Goal: Task Accomplishment & Management: Use online tool/utility

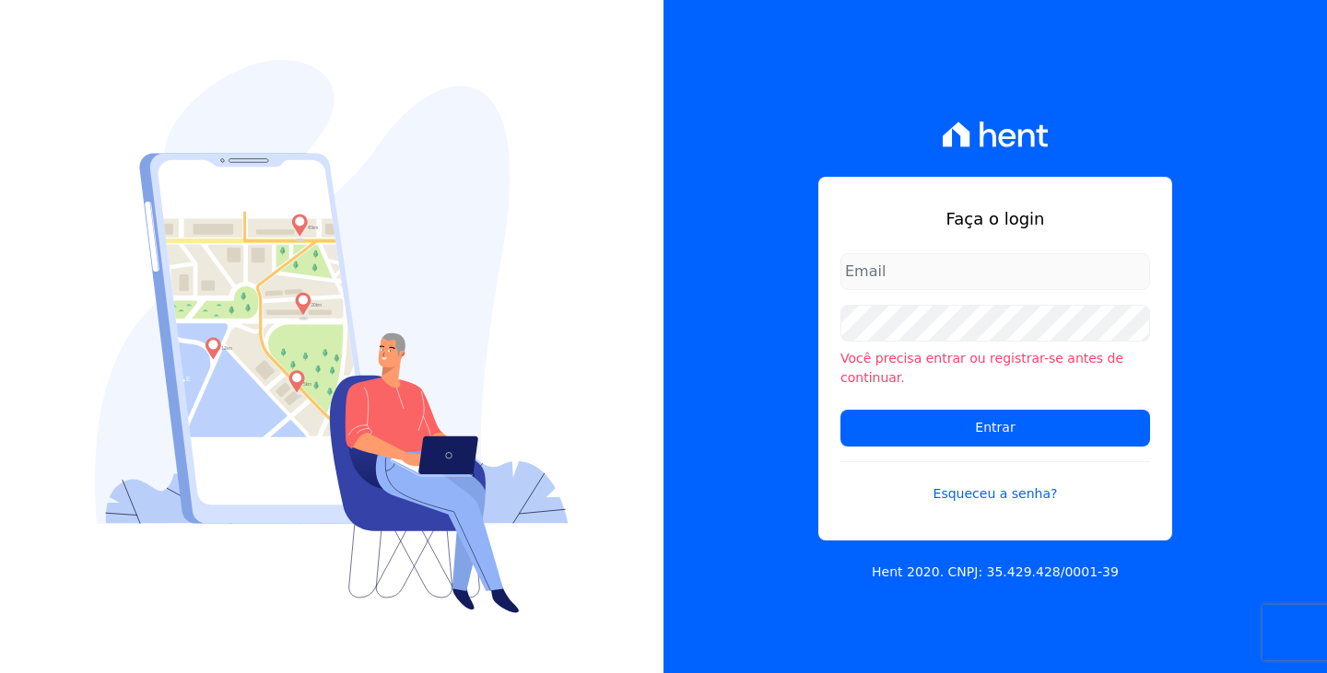
type input "[PERSON_NAME][EMAIL_ADDRESS][DOMAIN_NAME]"
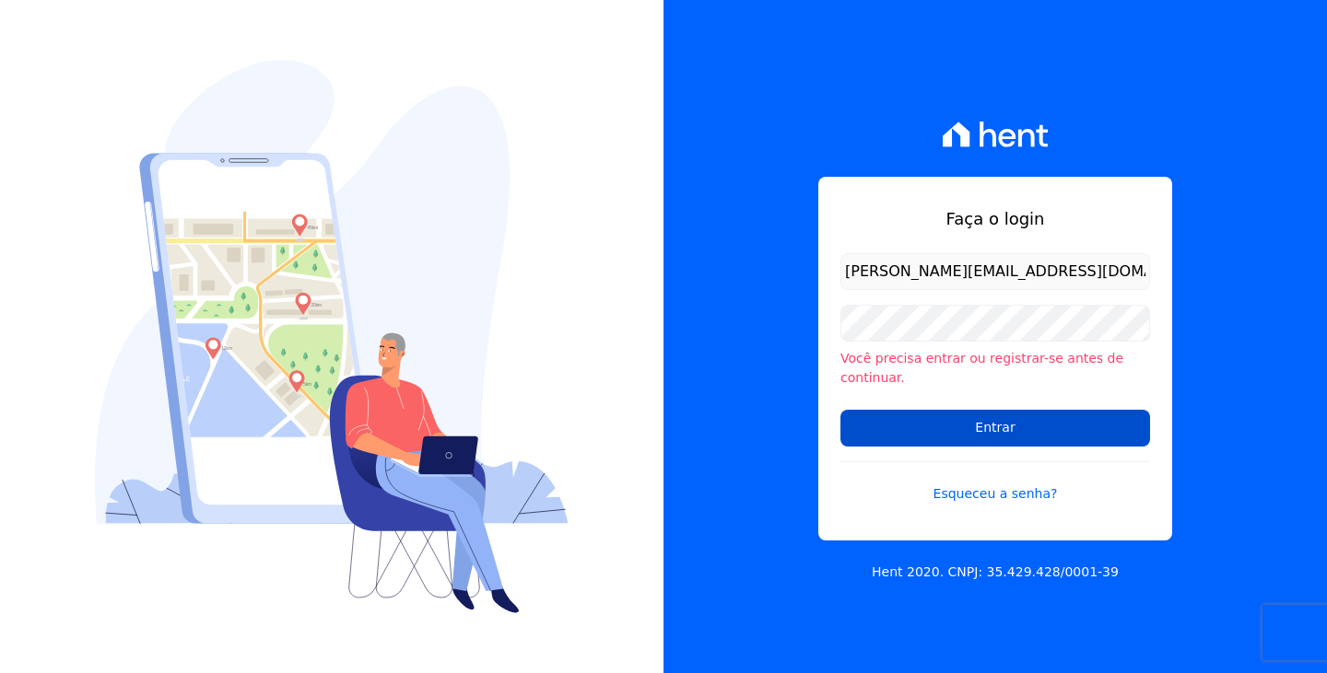
click at [1022, 412] on input "Entrar" at bounding box center [995, 428] width 310 height 37
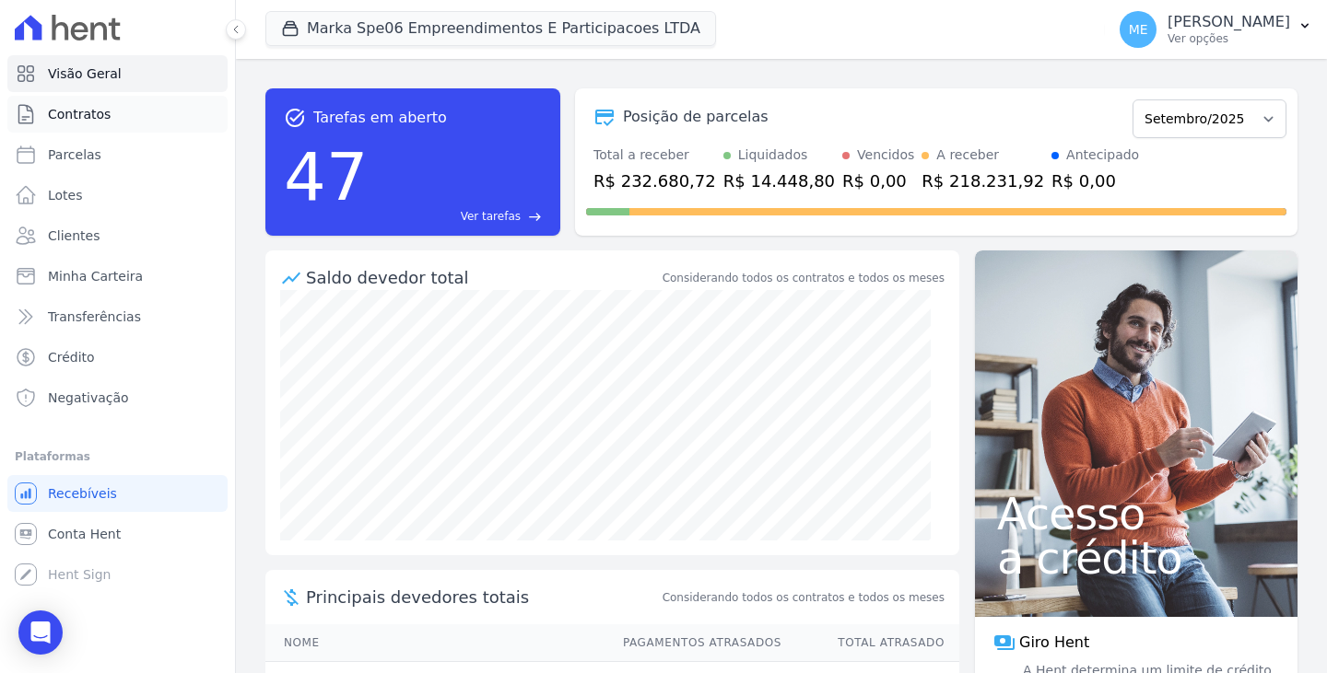
click at [67, 120] on span "Contratos" at bounding box center [79, 114] width 63 height 18
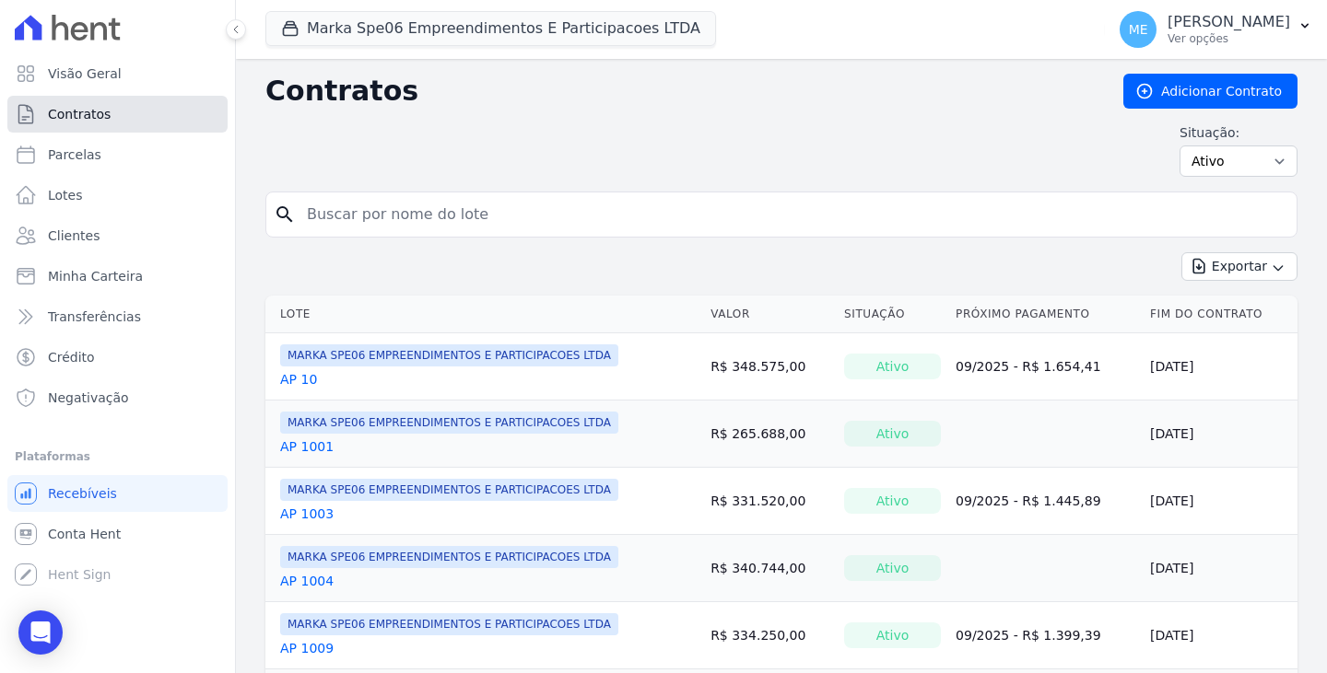
click at [94, 117] on span "Contratos" at bounding box center [79, 114] width 63 height 18
click at [401, 29] on button "Marka Spe06 Empreendimentos E Participacoes LTDA" at bounding box center [490, 28] width 450 height 35
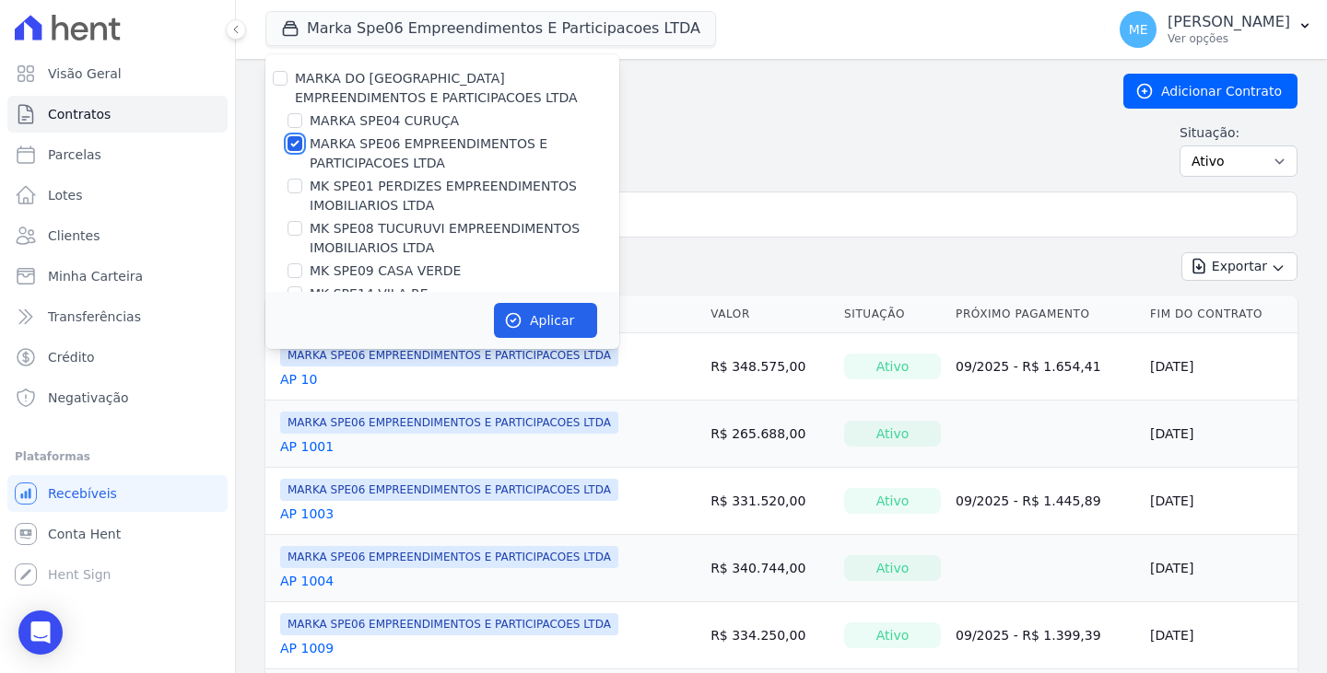
click at [295, 145] on input "MARKA SPE06 EMPREENDIMENTOS E PARTICIPACOES LTDA" at bounding box center [294, 143] width 15 height 15
checkbox input "false"
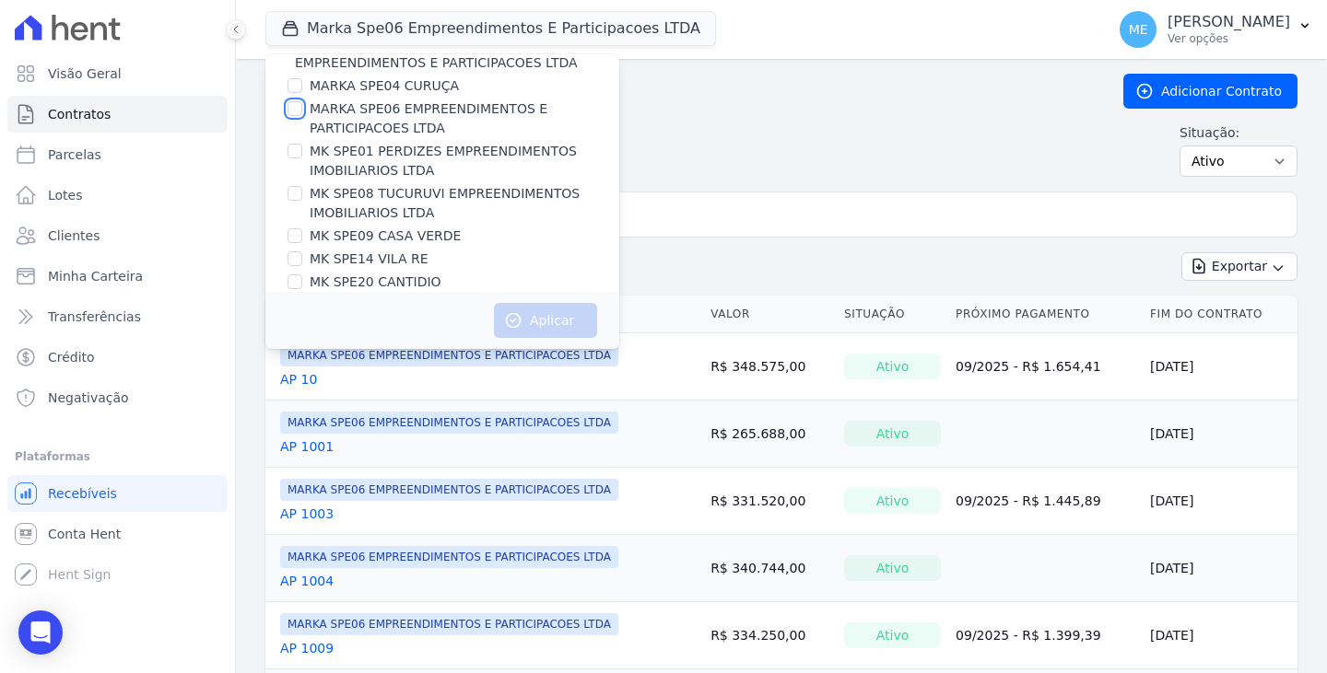
scroll to position [50, 0]
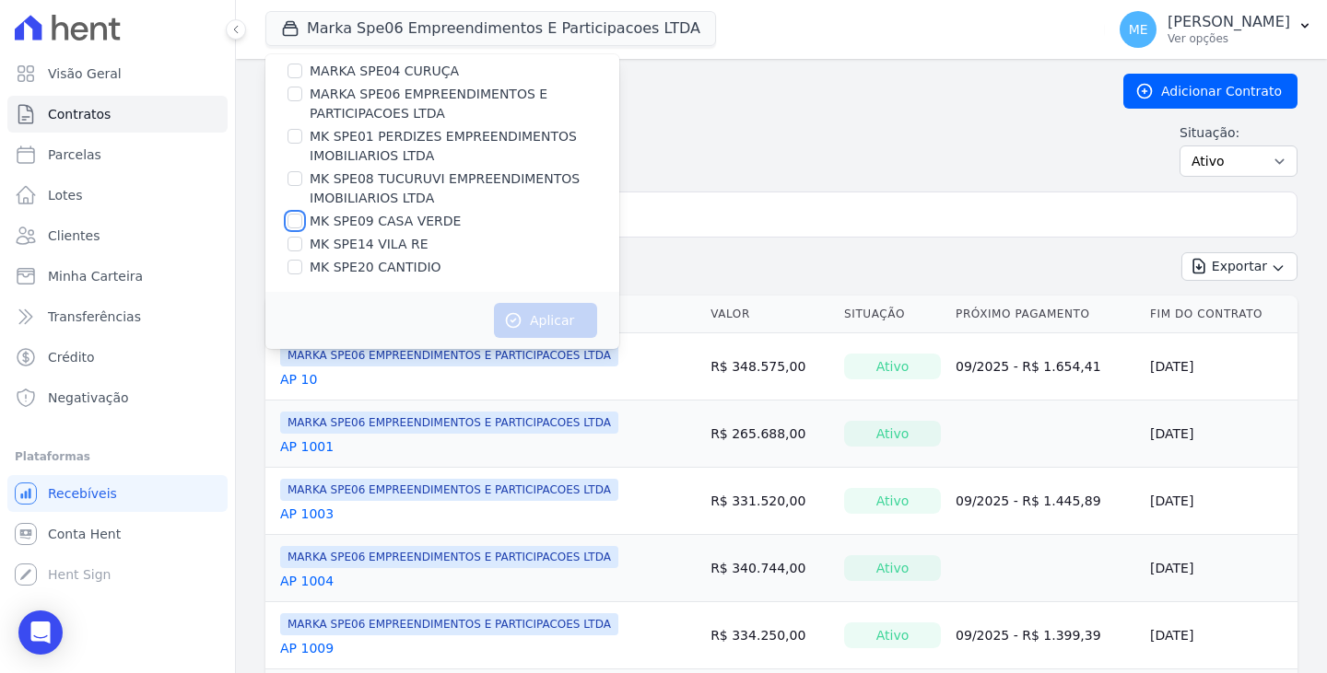
click at [296, 221] on input "MK SPE09 CASA VERDE" at bounding box center [294, 221] width 15 height 15
checkbox input "true"
click at [535, 324] on button "Aplicar" at bounding box center [545, 320] width 103 height 35
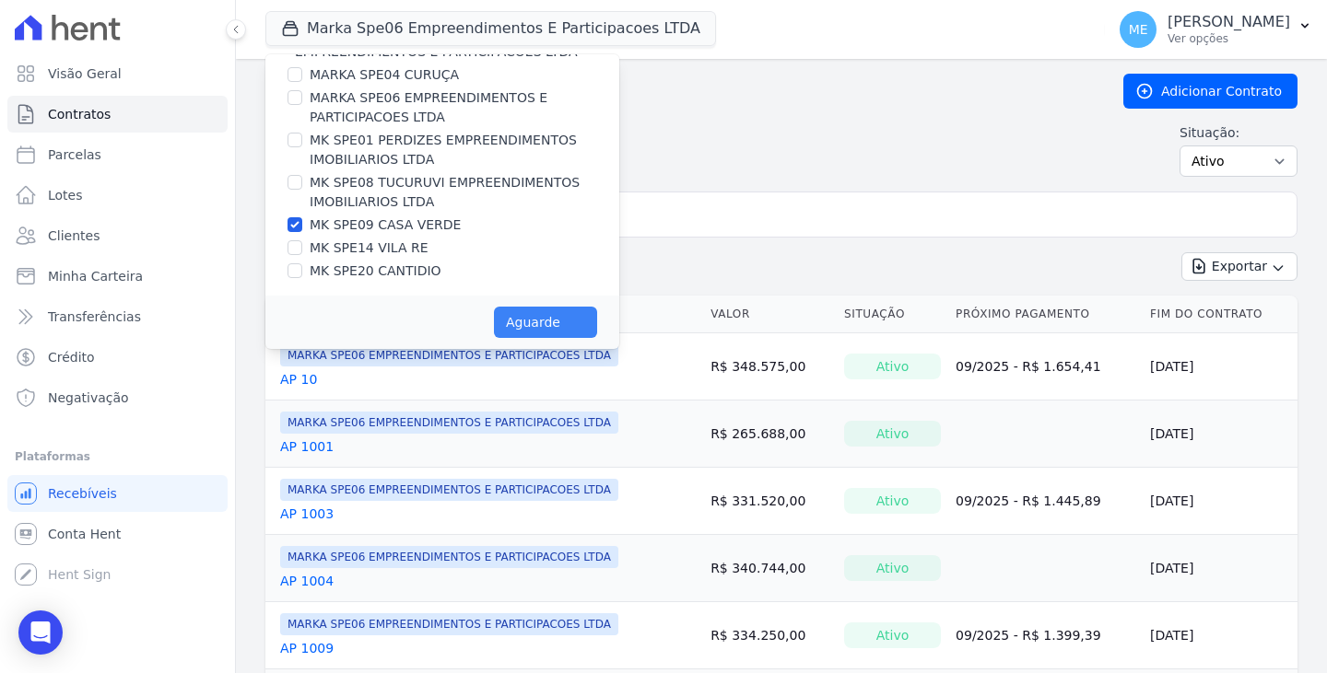
scroll to position [46, 0]
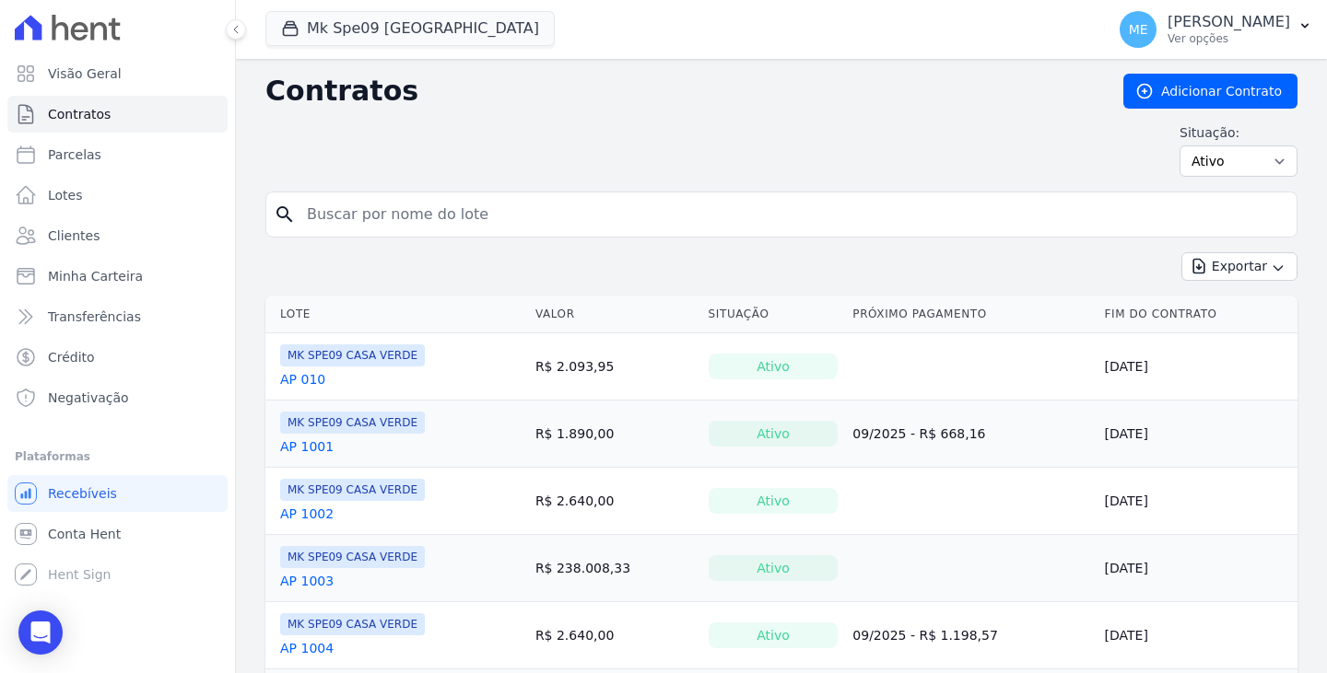
click at [506, 218] on input "search" at bounding box center [792, 214] width 993 height 37
type input "910"
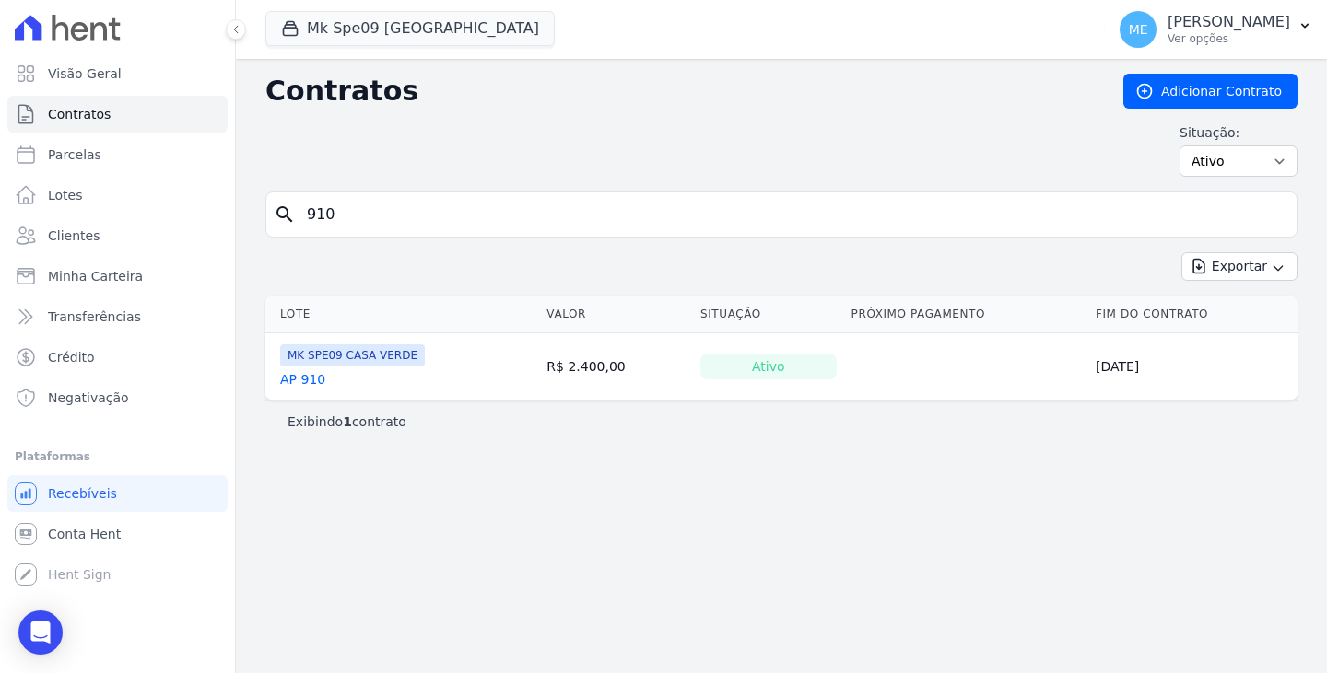
click at [312, 379] on link "AP 910" at bounding box center [302, 379] width 45 height 18
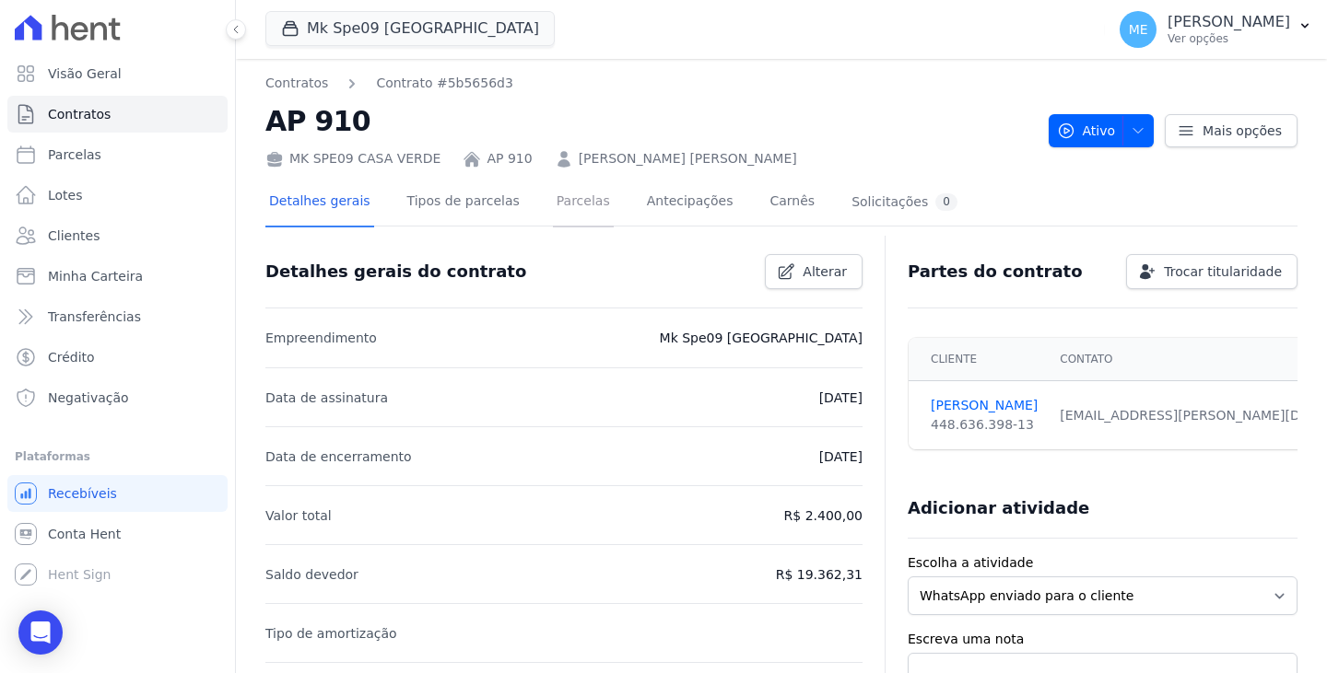
click at [553, 206] on link "Parcelas" at bounding box center [583, 203] width 61 height 49
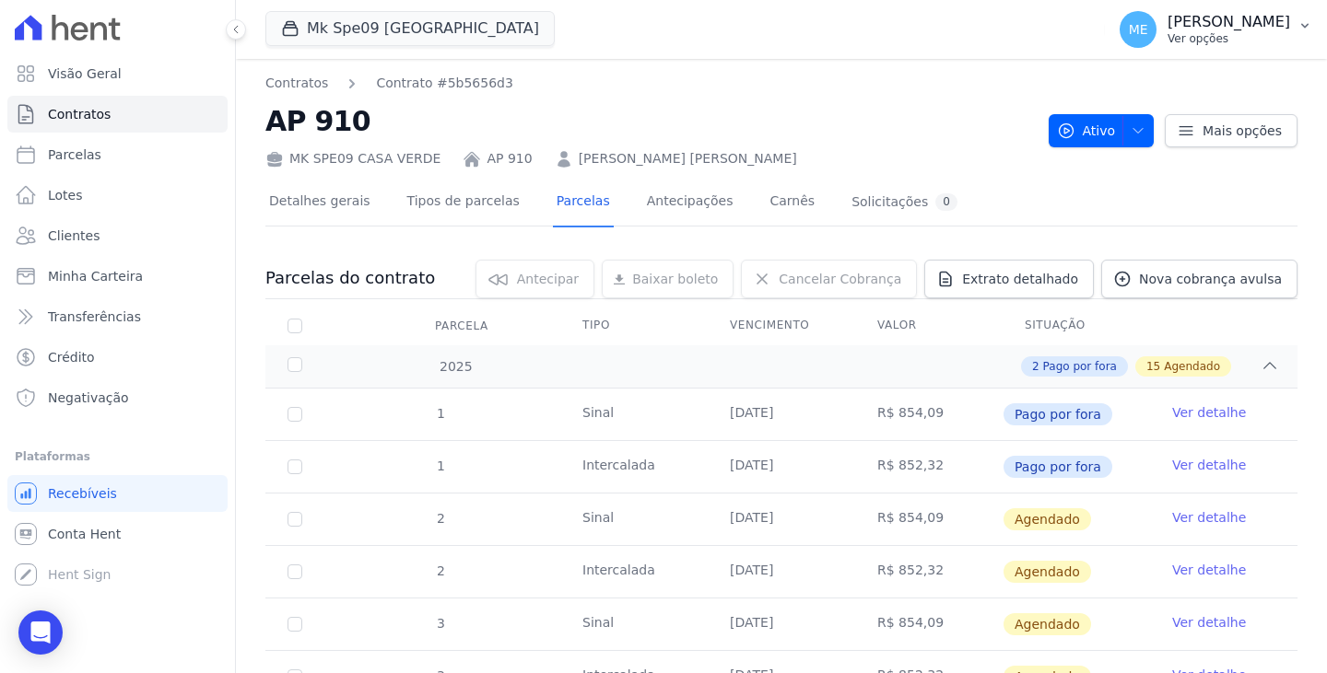
click at [1302, 23] on icon "button" at bounding box center [1304, 25] width 15 height 15
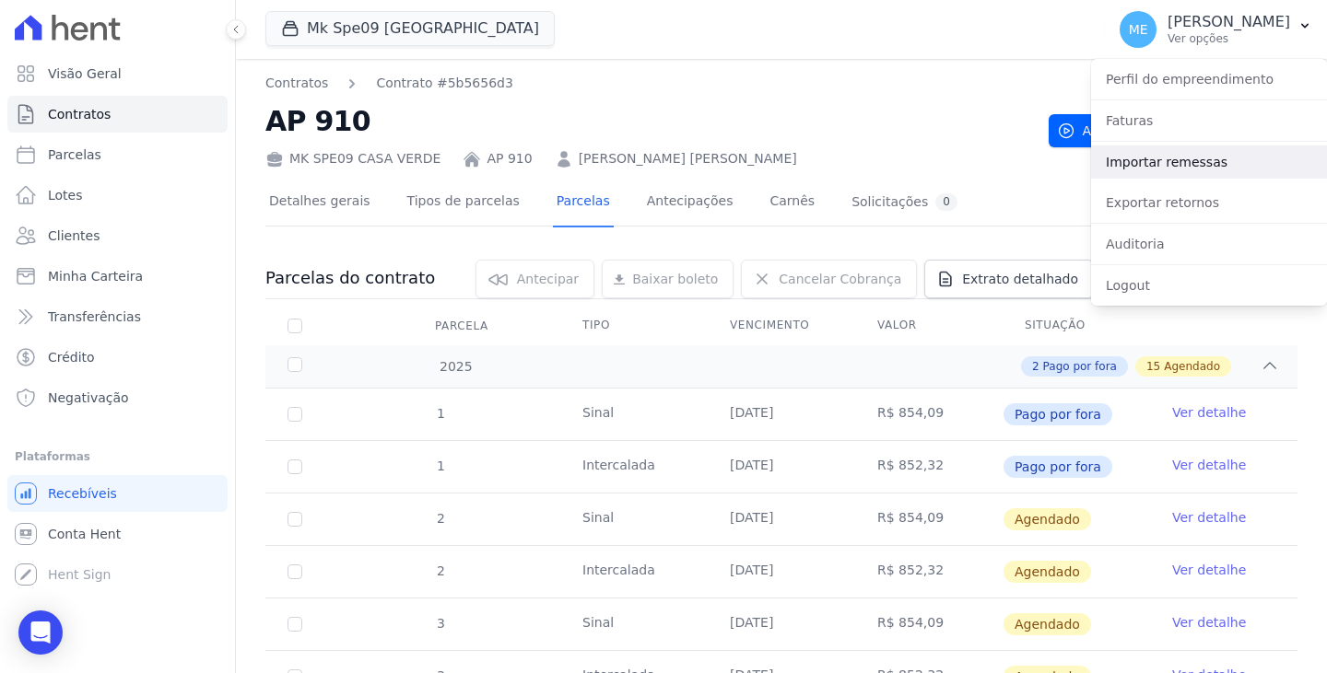
click at [1175, 157] on link "Importar remessas" at bounding box center [1209, 162] width 236 height 33
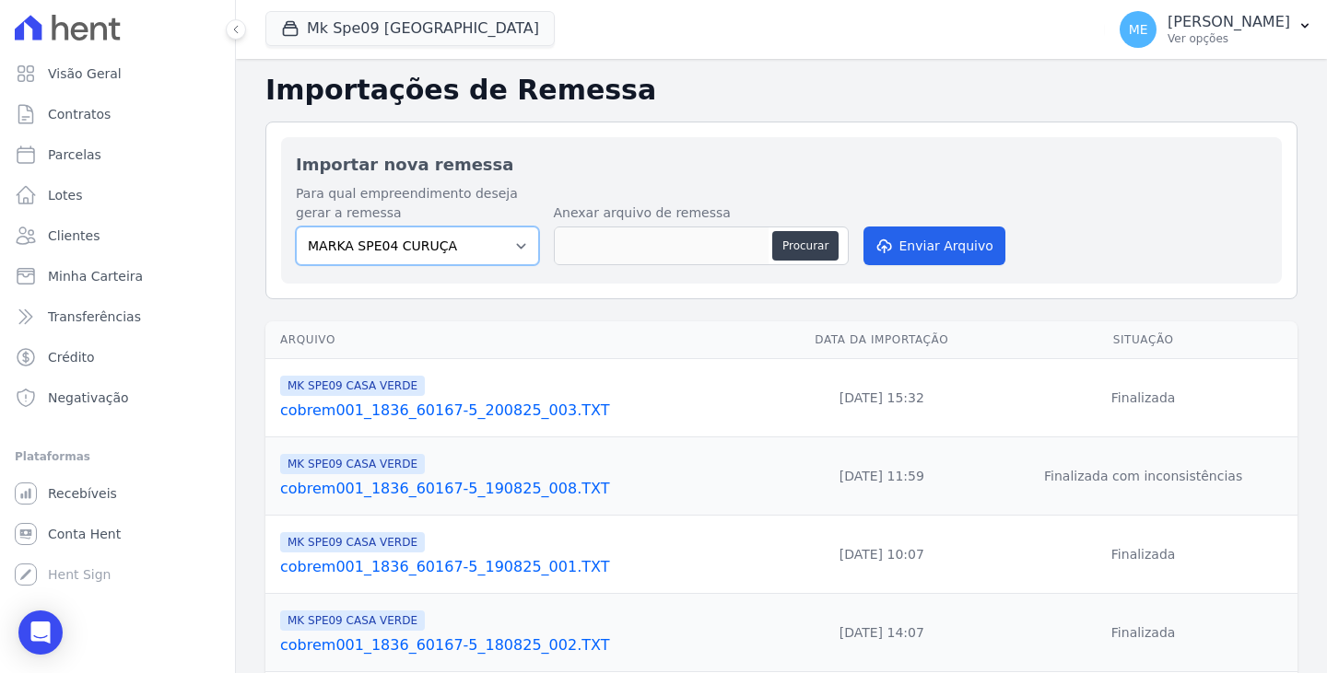
click at [518, 245] on select "MARKA SPE04 CURUÇA MARKA SPE06 EMPREENDIMENTOS E PARTICIPACOES LTDA MK SPE01 PE…" at bounding box center [417, 246] width 243 height 39
select select "faf7fecb-8fd7-4b35-8acd-3d6a38ea6f82"
click at [296, 227] on select "MARKA SPE04 CURUÇA MARKA SPE06 EMPREENDIMENTOS E PARTICIPACOES LTDA MK SPE01 PE…" at bounding box center [417, 246] width 243 height 39
click at [813, 245] on button "Procurar" at bounding box center [805, 245] width 66 height 29
type input "cobrem001_1836_60167-5_040925_001.TXT"
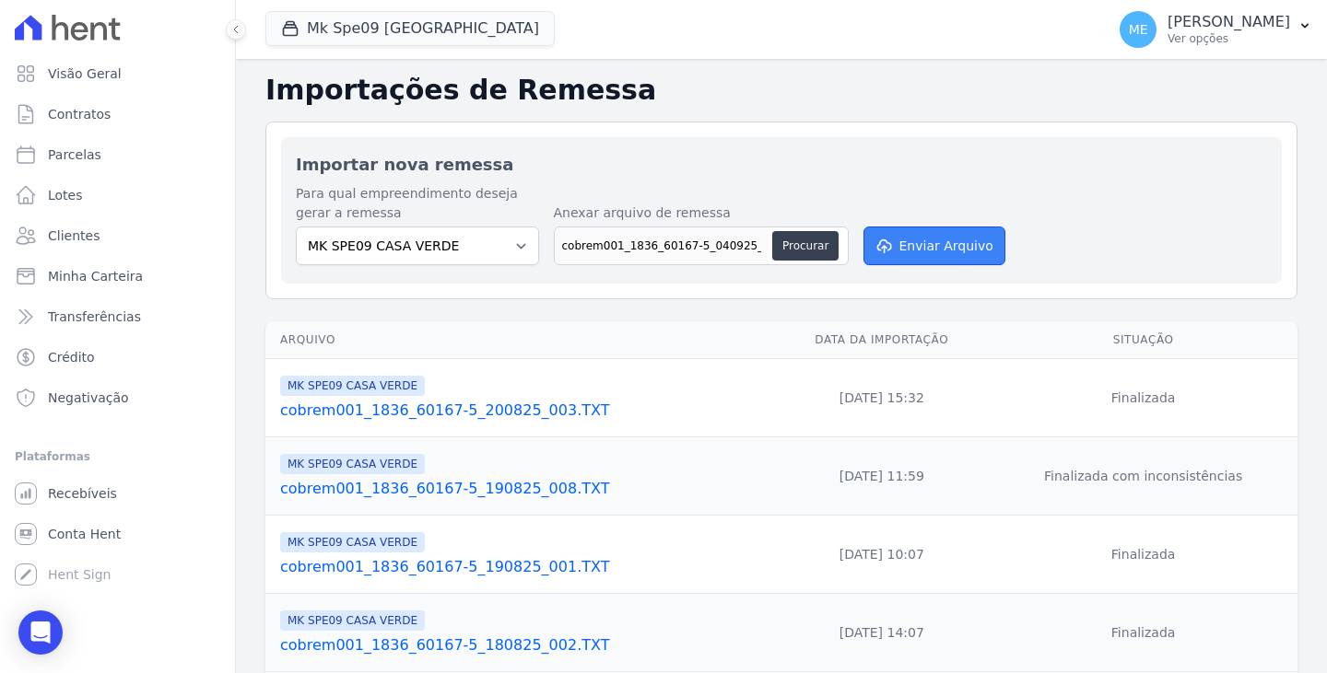
click at [946, 251] on button "Enviar Arquivo" at bounding box center [934, 246] width 142 height 39
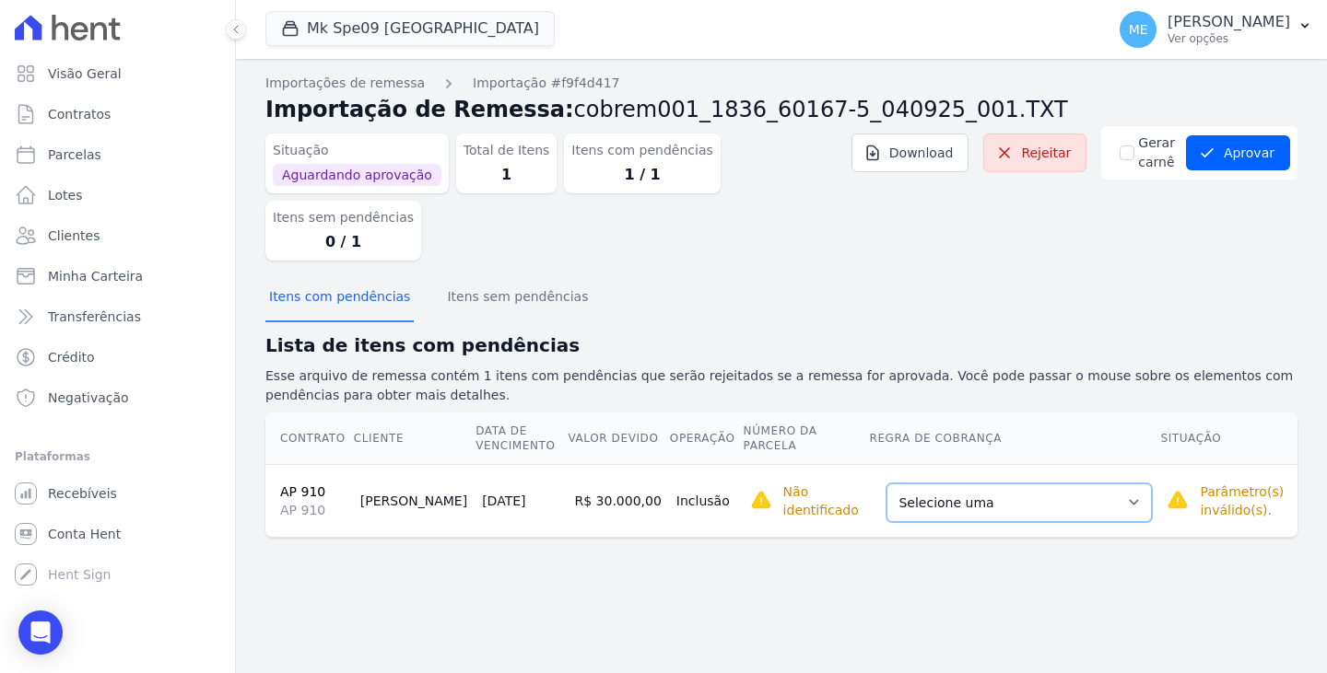
click at [1090, 484] on select "Selecione uma Nova Parcela Avulsa Parcela Avulsa Existente Parcela Normal (1 X …" at bounding box center [1018, 503] width 265 height 39
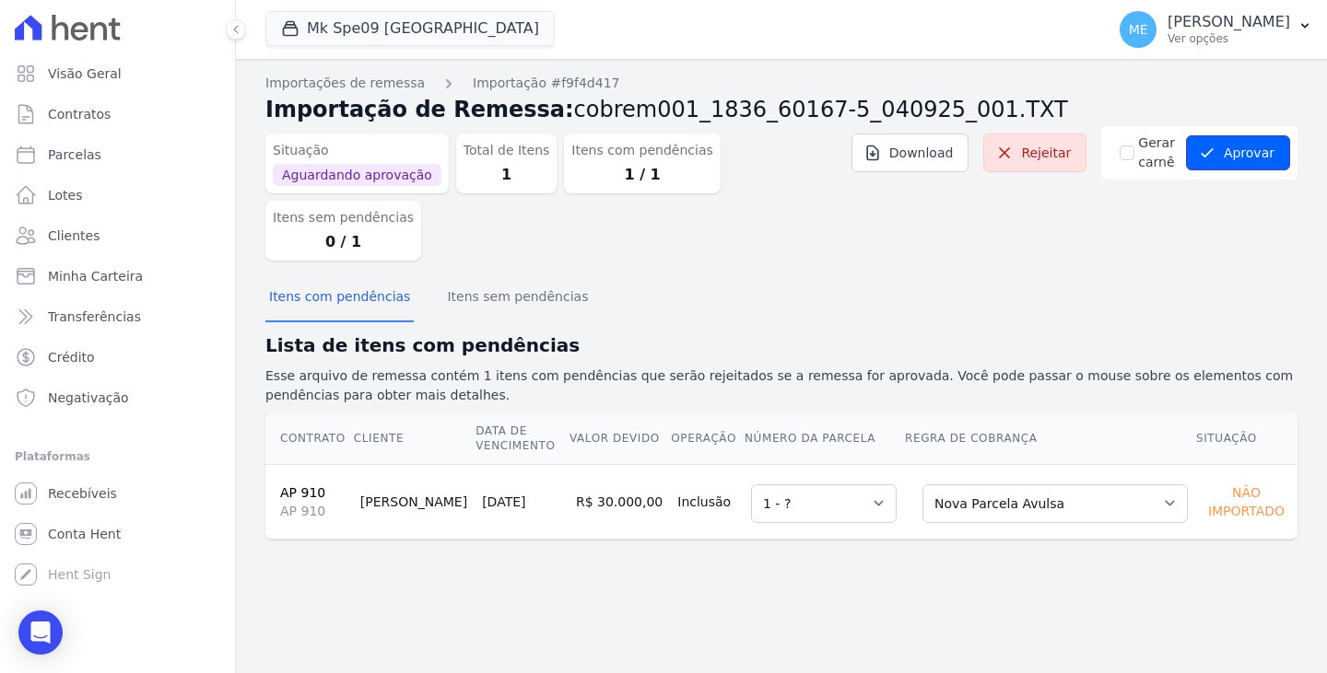
click at [1243, 151] on button "Aprovar" at bounding box center [1238, 152] width 104 height 35
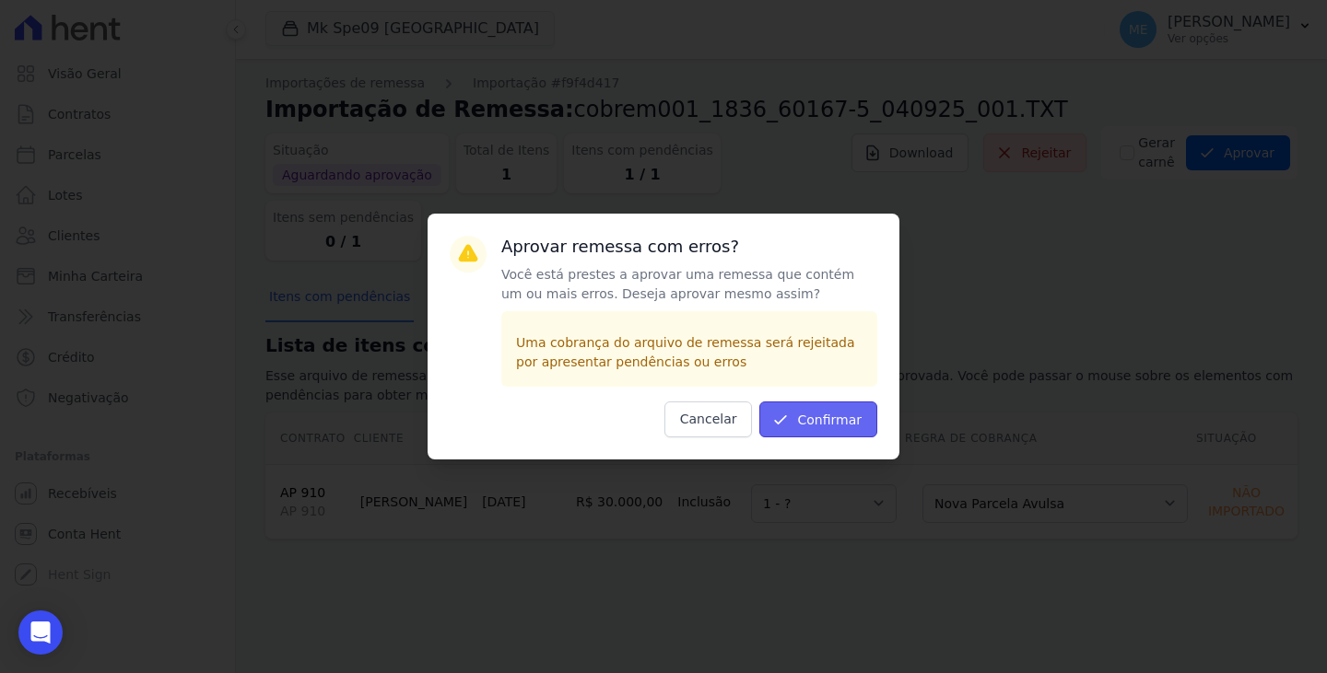
click at [824, 422] on button "Confirmar" at bounding box center [818, 420] width 118 height 36
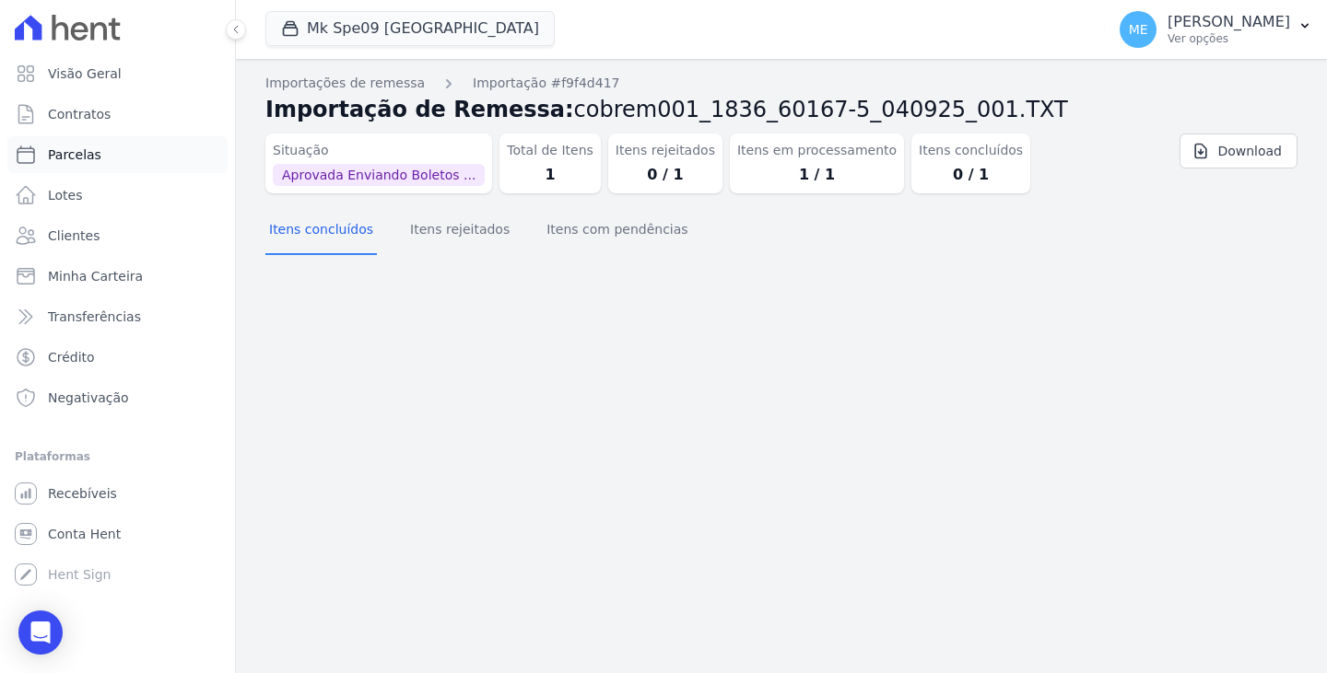
click at [60, 150] on span "Parcelas" at bounding box center [74, 155] width 53 height 18
select select
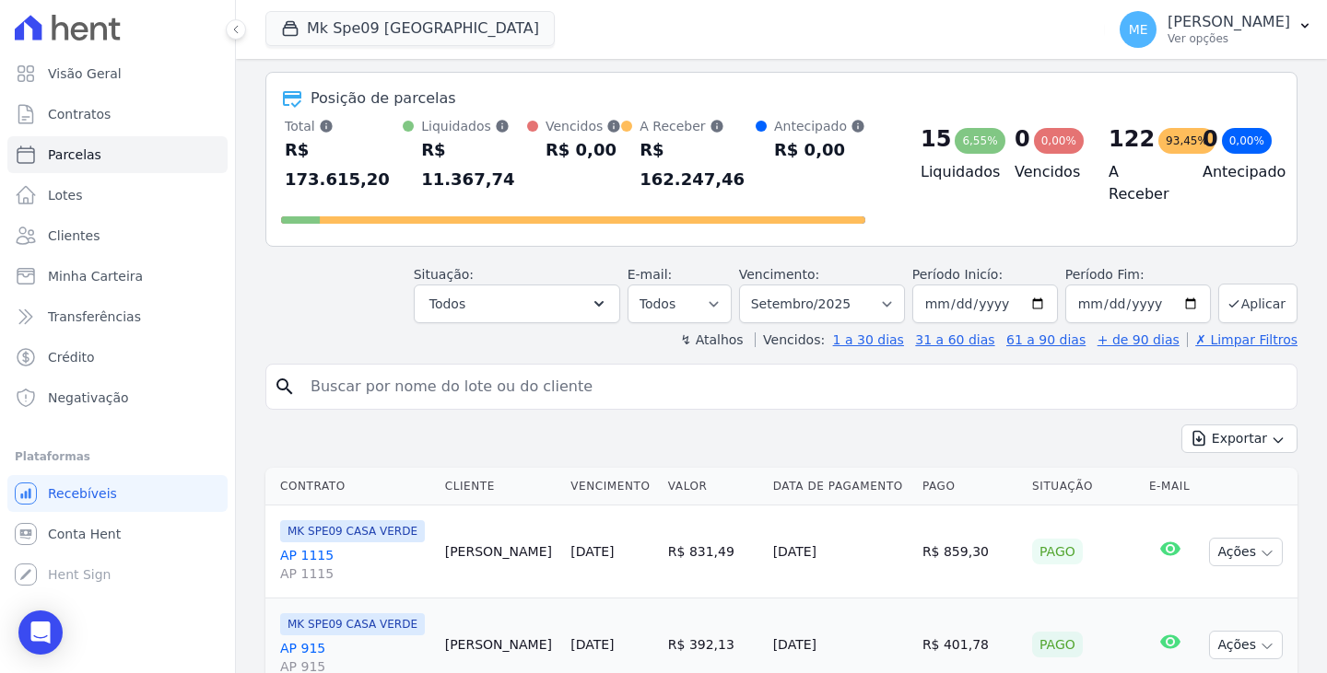
scroll to position [184, 0]
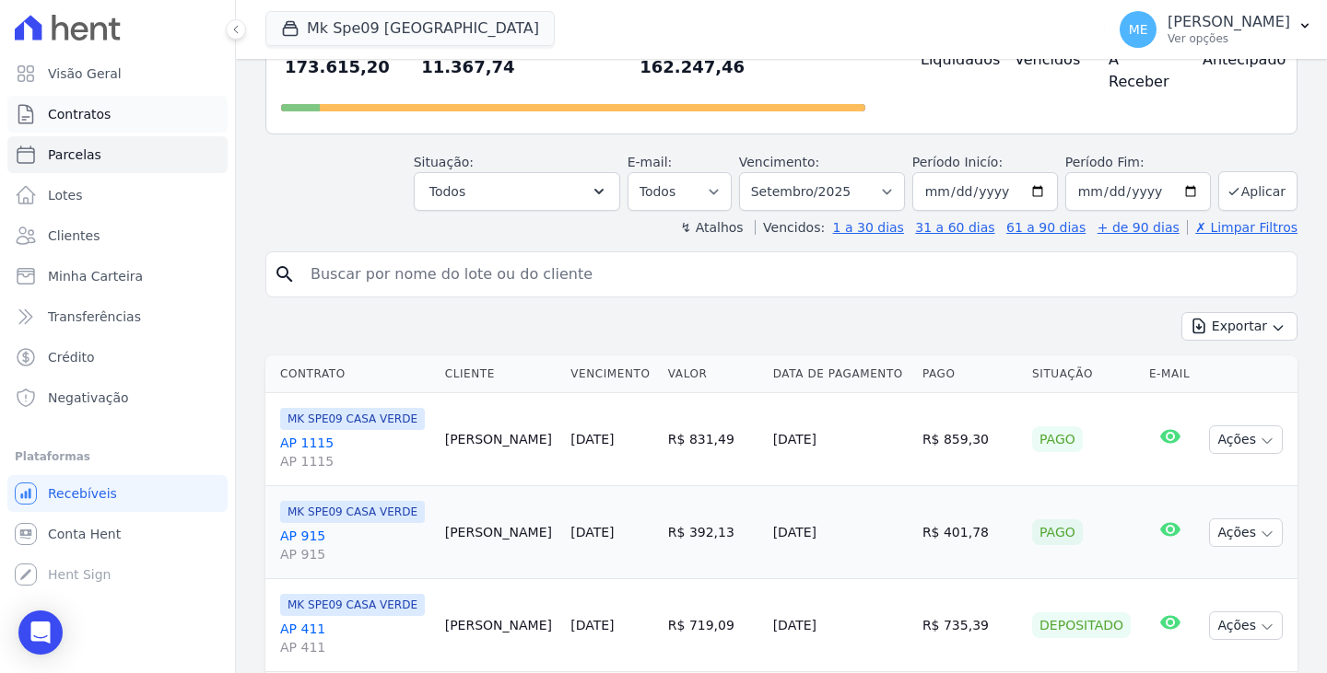
click at [58, 102] on link "Contratos" at bounding box center [117, 114] width 220 height 37
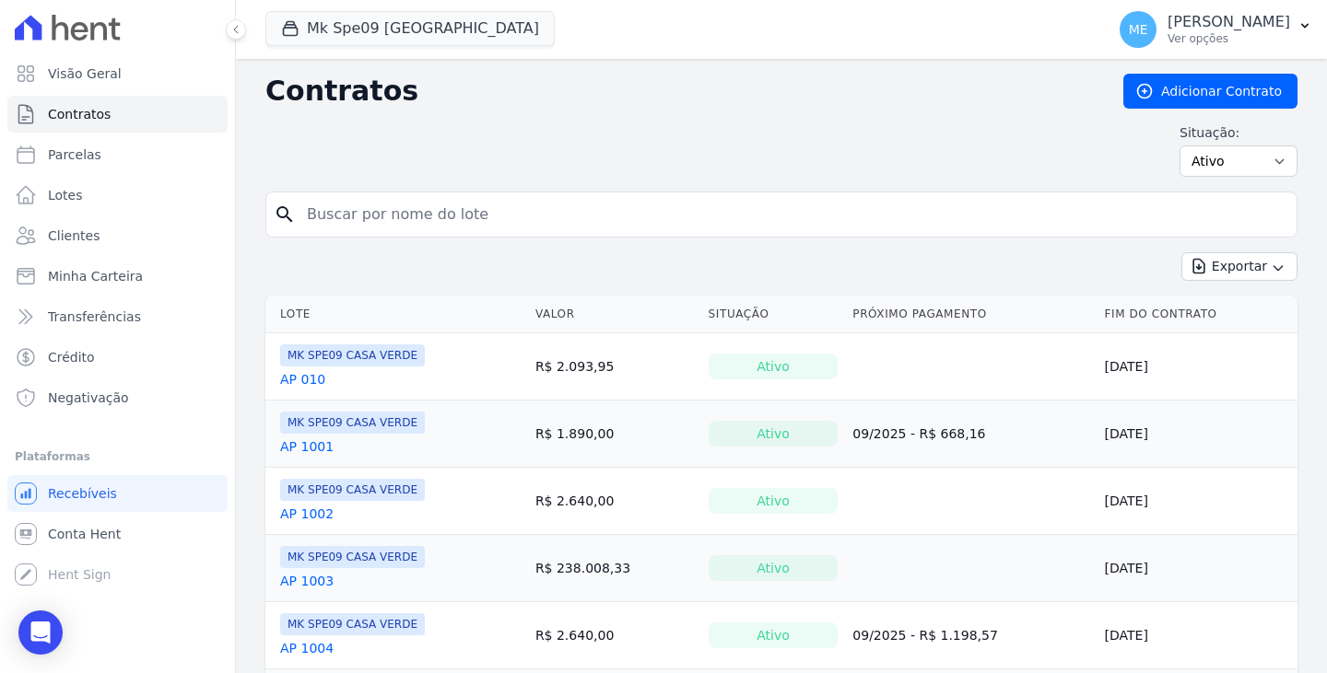
click at [410, 223] on input "search" at bounding box center [792, 214] width 993 height 37
click at [686, 211] on input "search" at bounding box center [792, 214] width 993 height 37
type input "910"
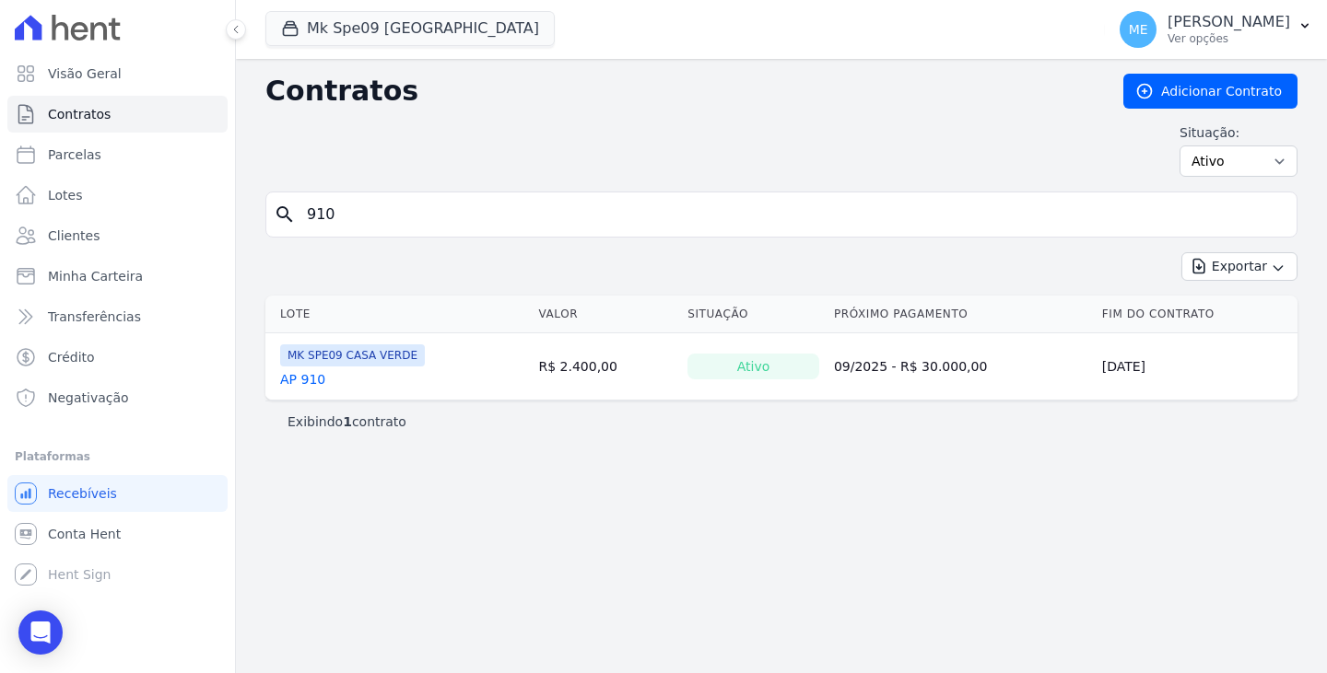
click at [305, 376] on link "AP 910" at bounding box center [302, 379] width 45 height 18
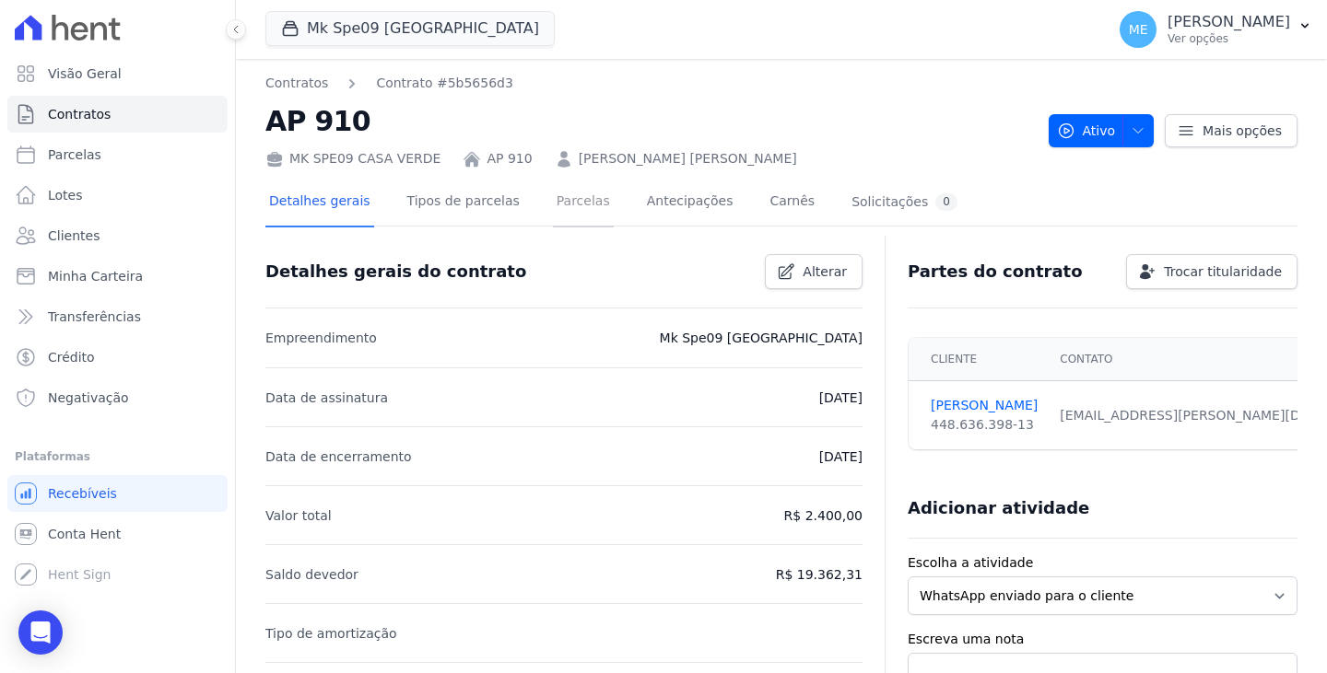
click at [554, 198] on link "Parcelas" at bounding box center [583, 203] width 61 height 49
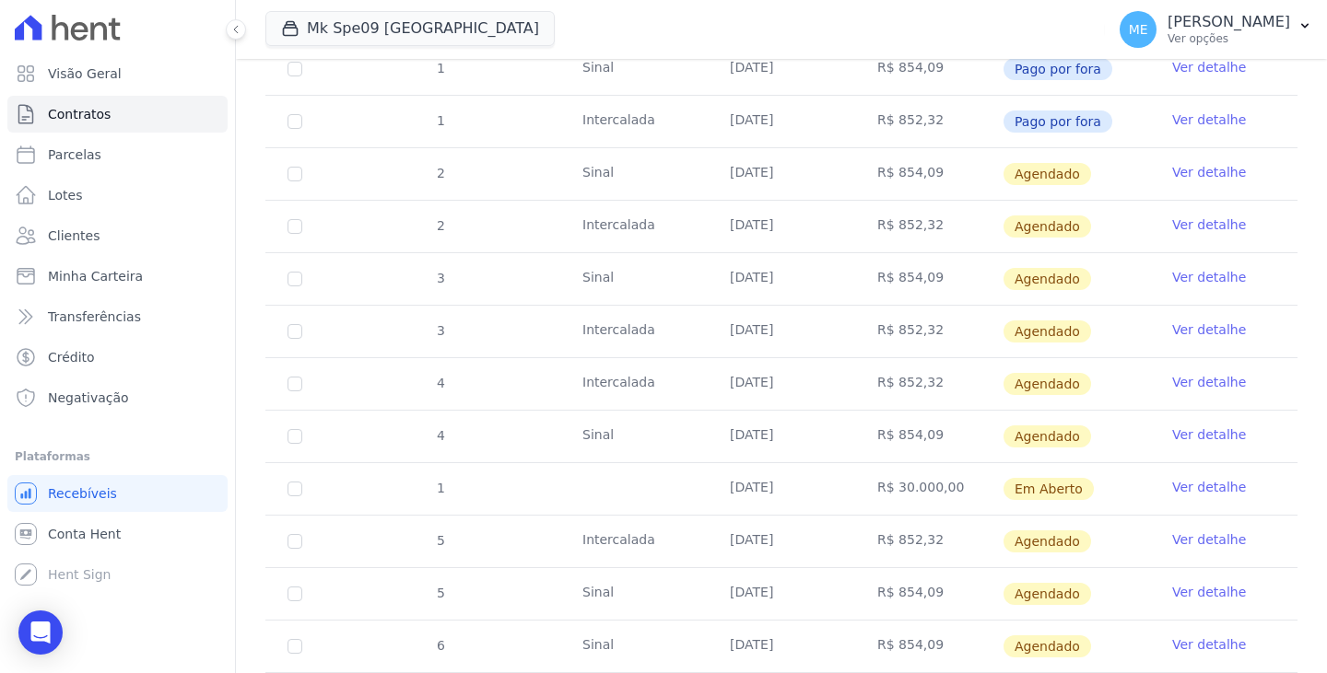
scroll to position [461, 0]
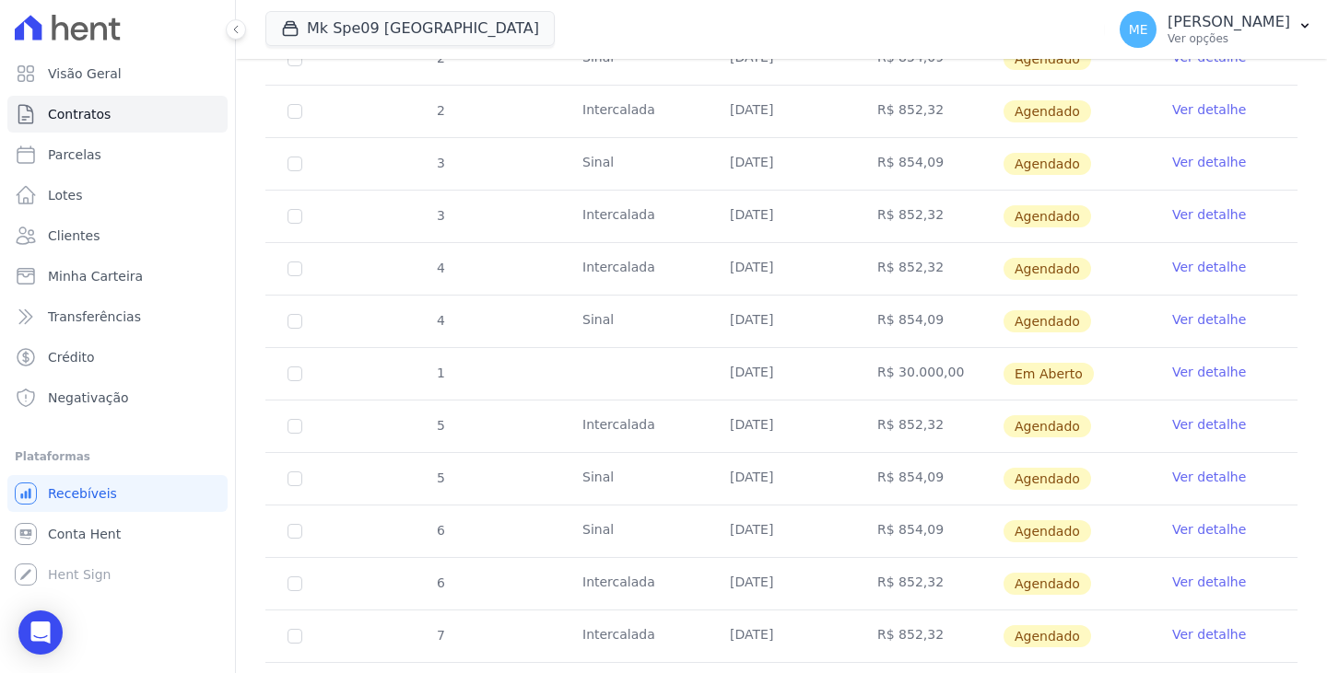
click at [1184, 377] on link "Ver detalhe" at bounding box center [1209, 372] width 74 height 18
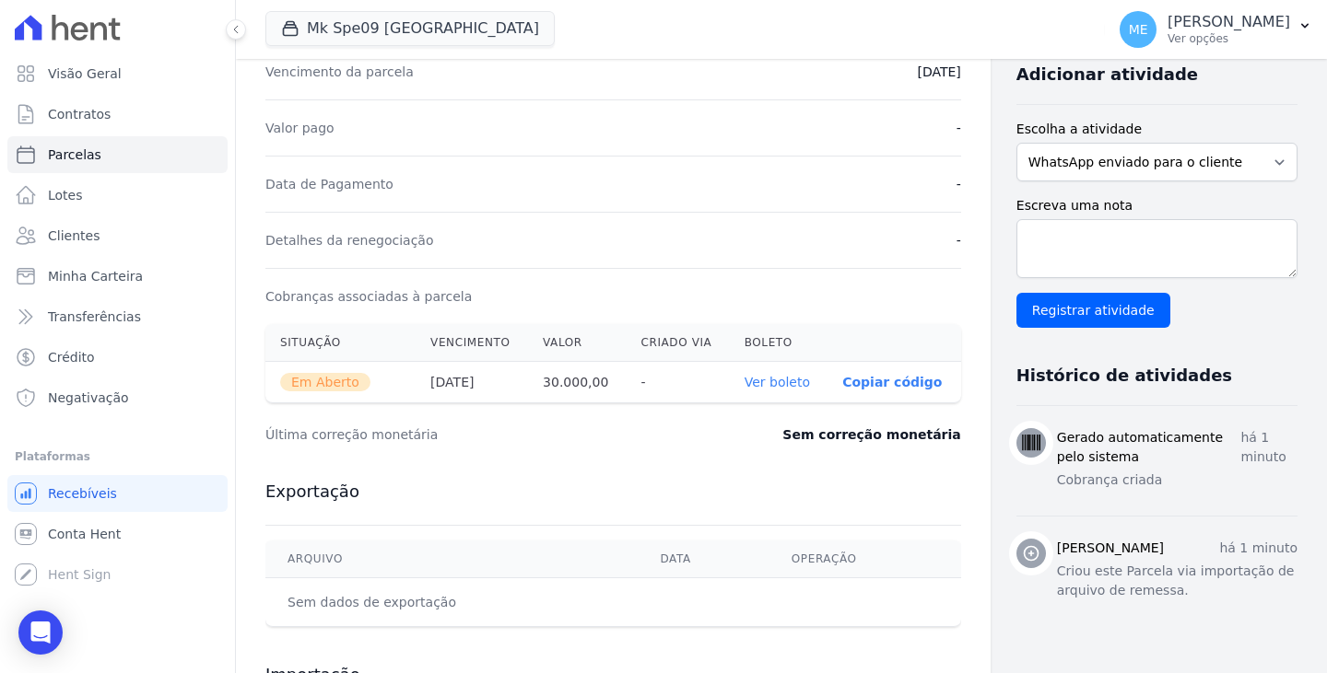
scroll to position [461, 0]
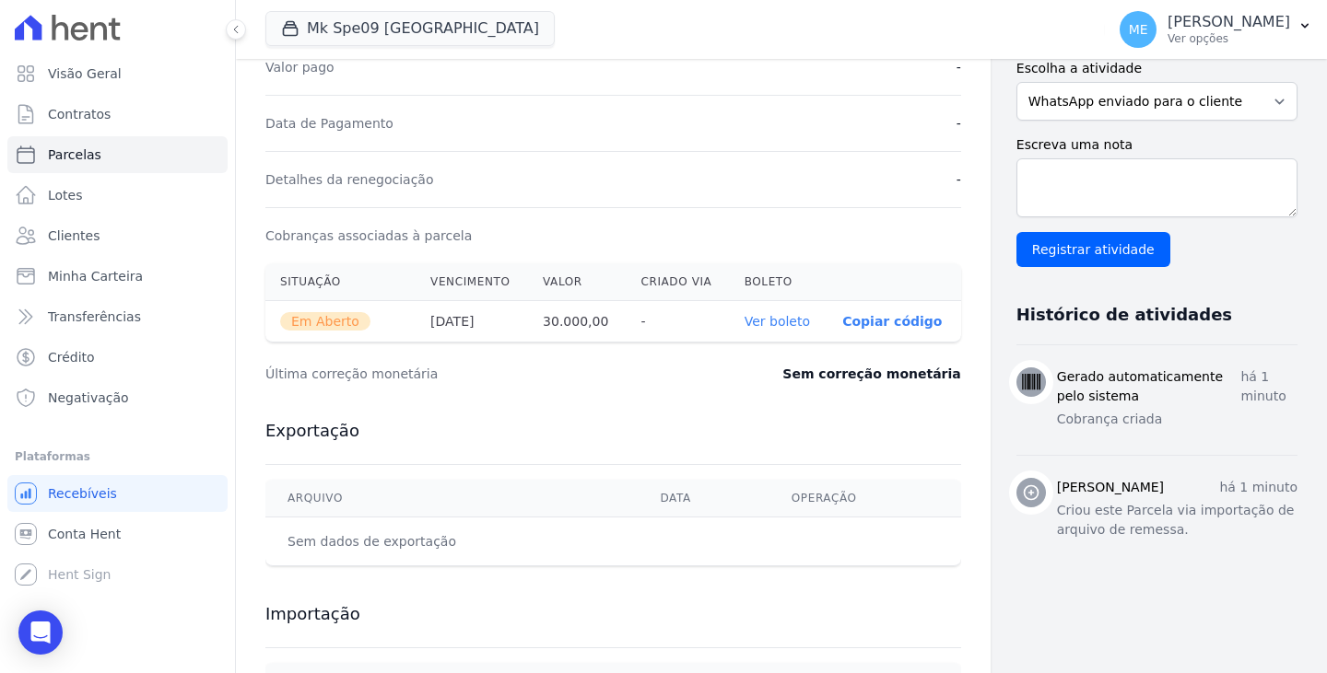
click at [744, 329] on link "Ver boleto" at bounding box center [776, 321] width 65 height 15
click at [798, 442] on h3 "Exportação" at bounding box center [613, 431] width 696 height 22
